Goal: Information Seeking & Learning: Learn about a topic

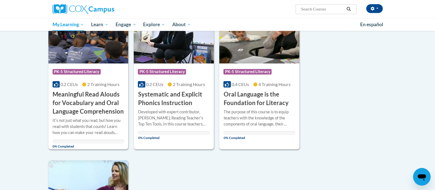
scroll to position [366, 0]
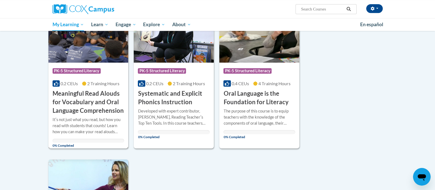
click at [103, 99] on h3 "Meaningful Read Alouds for Vocabulary and Oral Language Comprehension" at bounding box center [89, 101] width 72 height 25
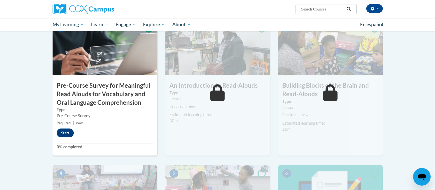
scroll to position [146, 0]
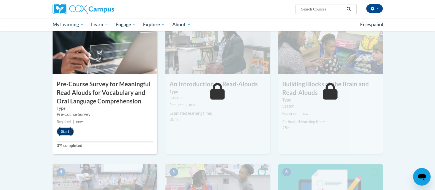
click at [63, 131] on button "Start" at bounding box center [65, 131] width 17 height 9
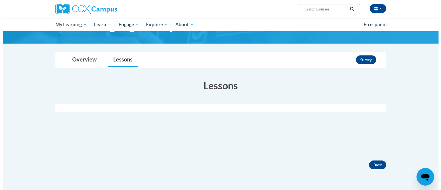
scroll to position [58, 0]
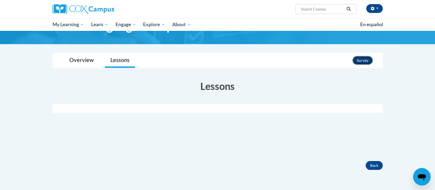
click at [363, 59] on button "Survey" at bounding box center [363, 60] width 20 height 9
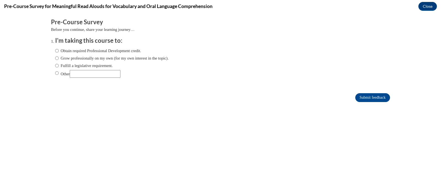
scroll to position [0, 0]
click at [55, 67] on input "Fulfill a legislative requirement." at bounding box center [57, 66] width 4 height 6
radio input "true"
click at [361, 100] on input "Submit feedback" at bounding box center [372, 97] width 35 height 9
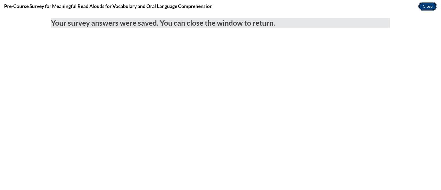
click at [428, 8] on button "Close" at bounding box center [427, 6] width 18 height 9
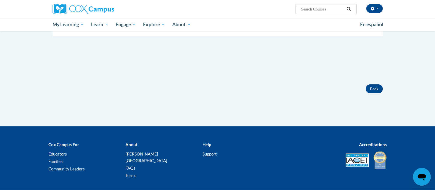
scroll to position [136, 0]
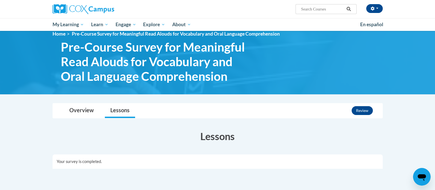
scroll to position [7, 0]
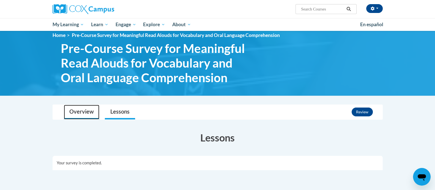
click at [83, 108] on link "Overview" at bounding box center [82, 112] width 36 height 15
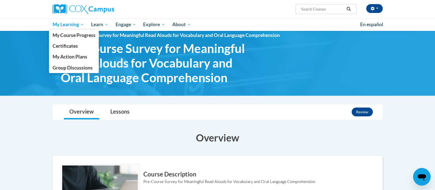
click at [76, 25] on span "My Learning" at bounding box center [68, 24] width 32 height 7
click at [76, 34] on span "My Course Progress" at bounding box center [73, 35] width 43 height 6
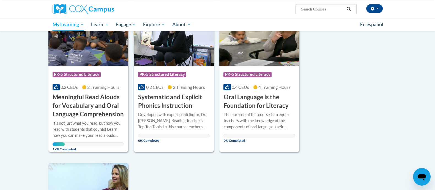
scroll to position [369, 0]
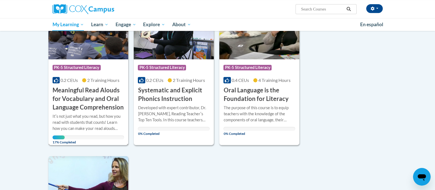
click at [98, 102] on h3 "Meaningful Read Alouds for Vocabulary and Oral Language Comprehension" at bounding box center [89, 98] width 72 height 25
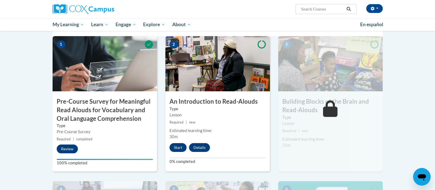
scroll to position [131, 0]
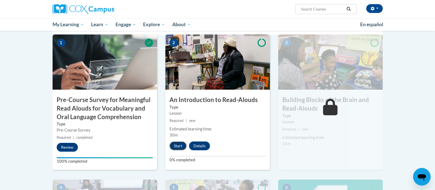
click at [180, 147] on button "Start" at bounding box center [178, 145] width 17 height 9
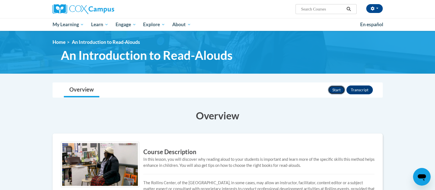
click at [340, 88] on button "Start" at bounding box center [336, 89] width 17 height 9
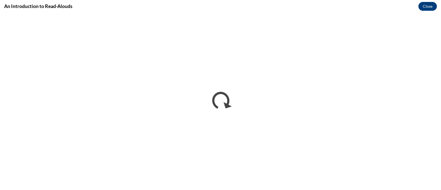
click at [240, 5] on div "An Introduction to Read-Alouds Close" at bounding box center [220, 6] width 441 height 12
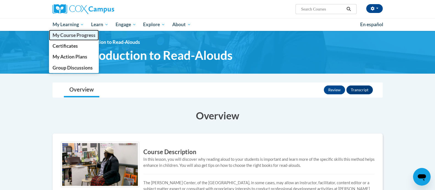
click at [67, 35] on span "My Course Progress" at bounding box center [73, 35] width 43 height 6
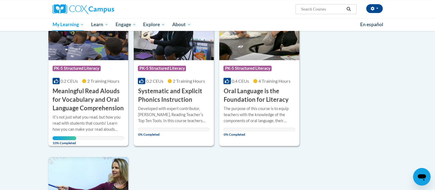
scroll to position [382, 0]
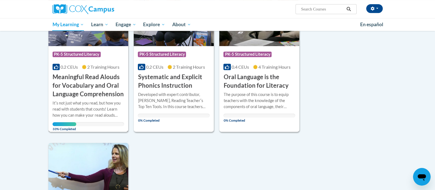
click at [97, 100] on div "Itʹs not just what you read, but how you read with students that counts! Learn …" at bounding box center [89, 109] width 72 height 18
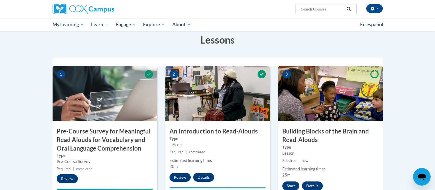
scroll to position [151, 0]
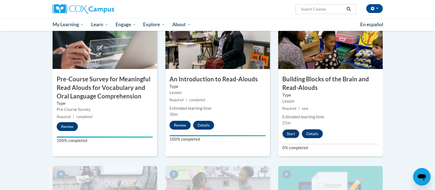
click at [292, 133] on button "Start" at bounding box center [291, 133] width 17 height 9
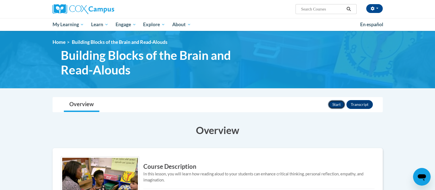
click at [340, 104] on button "Start" at bounding box center [336, 104] width 17 height 9
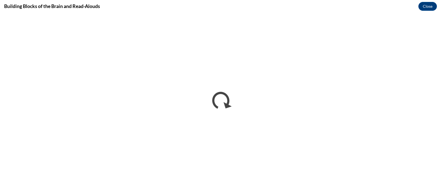
click at [222, 7] on div "Building Blocks of the Brain and Read-Alouds Close" at bounding box center [220, 6] width 441 height 12
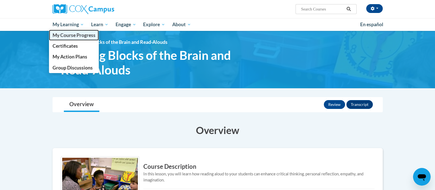
click at [63, 33] on span "My Course Progress" at bounding box center [73, 35] width 43 height 6
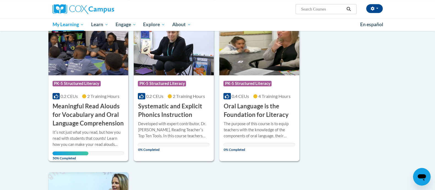
scroll to position [360, 0]
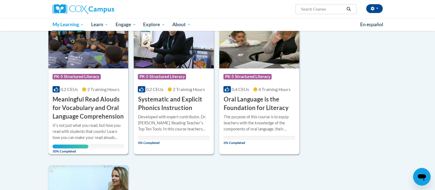
click at [95, 105] on h3 "Meaningful Read Alouds for Vocabulary and Oral Language Comprehension" at bounding box center [89, 107] width 72 height 25
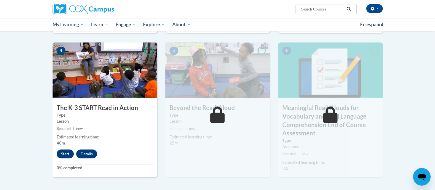
scroll to position [278, 0]
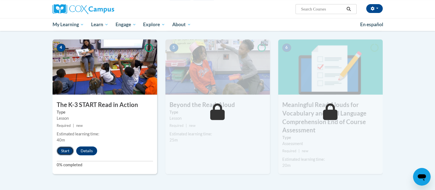
click at [64, 151] on button "Start" at bounding box center [65, 150] width 17 height 9
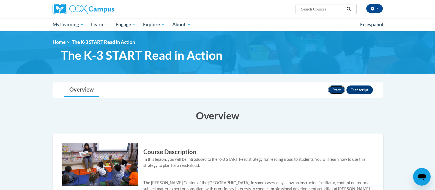
click at [339, 90] on button "Start" at bounding box center [336, 89] width 17 height 9
